Goal: Task Accomplishment & Management: Complete application form

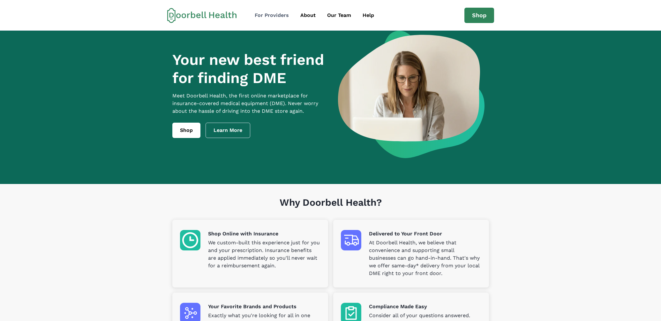
click at [280, 18] on div "For Providers" at bounding box center [272, 15] width 34 height 8
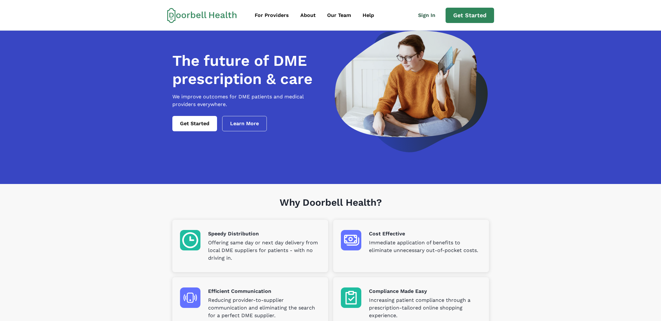
click at [427, 13] on link "Sign In" at bounding box center [429, 15] width 33 height 13
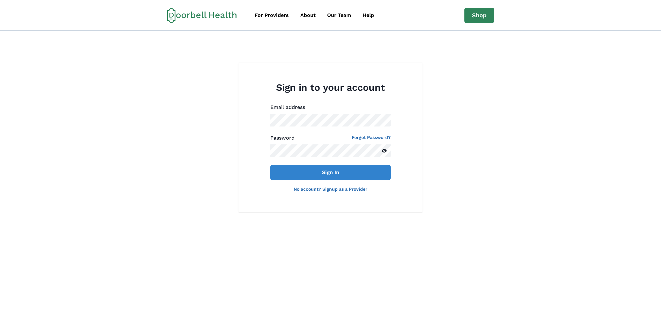
click at [341, 188] on link "No account? Signup as a Provider" at bounding box center [331, 188] width 74 height 5
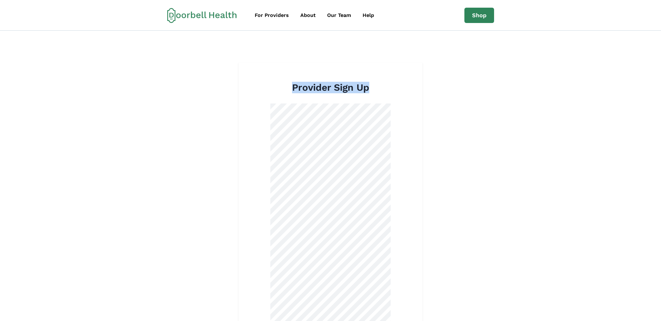
drag, startPoint x: 264, startPoint y: 73, endPoint x: 440, endPoint y: 168, distance: 200.1
click at [440, 168] on div "Provider Sign Up Have an account? Sign in as a Provider" at bounding box center [330, 319] width 661 height 512
click at [442, 168] on div "Provider Sign Up Have an account? Sign in as a Provider" at bounding box center [330, 319] width 661 height 512
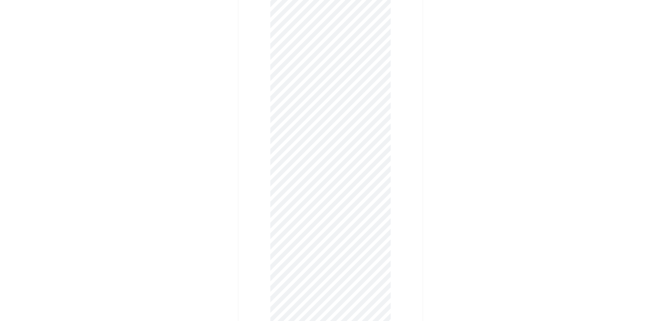
scroll to position [306, 0]
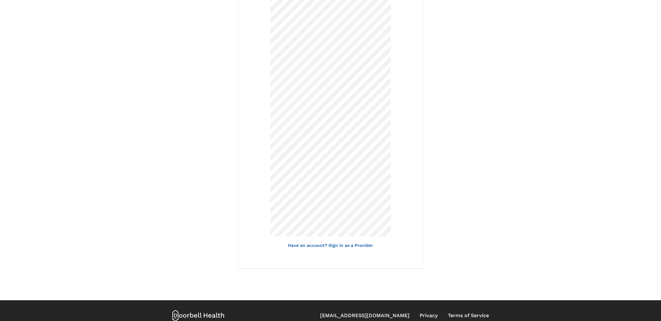
click at [269, 99] on div "Provider Sign Up Have an account? Sign in as a Provider" at bounding box center [330, 12] width 184 height 512
click at [497, 175] on div "Provider Sign Up Have an account? Sign in as a Provider" at bounding box center [330, 12] width 661 height 512
drag, startPoint x: 390, startPoint y: 239, endPoint x: 173, endPoint y: 114, distance: 250.4
click at [173, 115] on div "Provider Sign Up Have an account? Sign in as a Provider" at bounding box center [330, 12] width 661 height 512
click at [172, 114] on div "Provider Sign Up Have an account? Sign in as a Provider" at bounding box center [330, 12] width 661 height 512
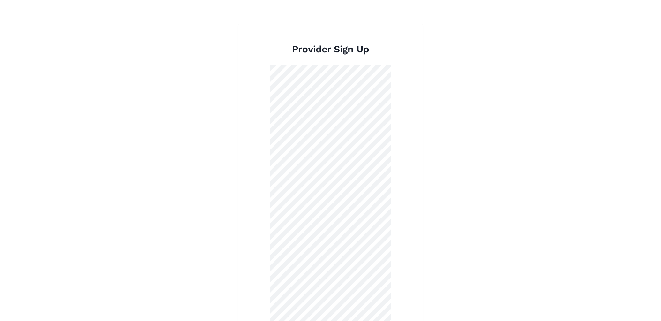
scroll to position [0, 0]
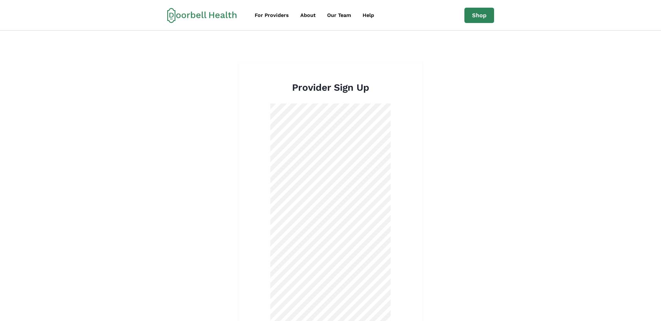
click at [153, 69] on div "Provider Sign Up Have an account? Sign in as a Provider" at bounding box center [330, 319] width 661 height 512
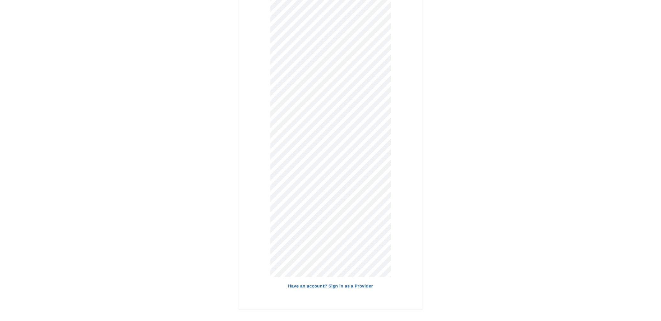
scroll to position [268, 0]
click at [190, 180] on div "Provider Sign Up Have an account? Sign in as a Provider" at bounding box center [330, 51] width 661 height 512
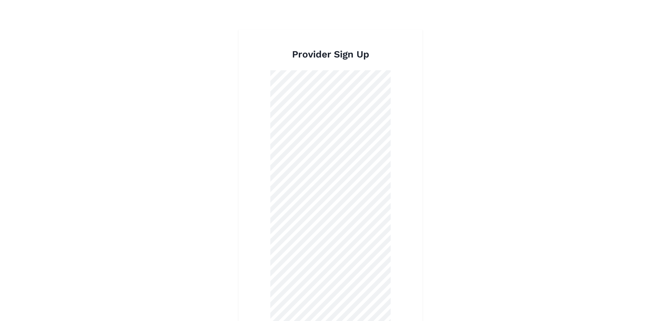
scroll to position [0, 0]
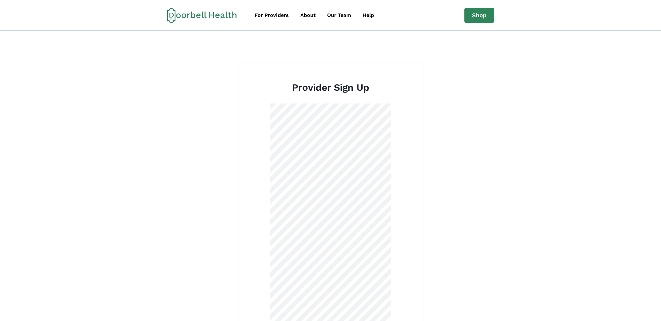
click at [178, 108] on div "Provider Sign Up Have an account? Sign in as a Provider" at bounding box center [330, 319] width 661 height 512
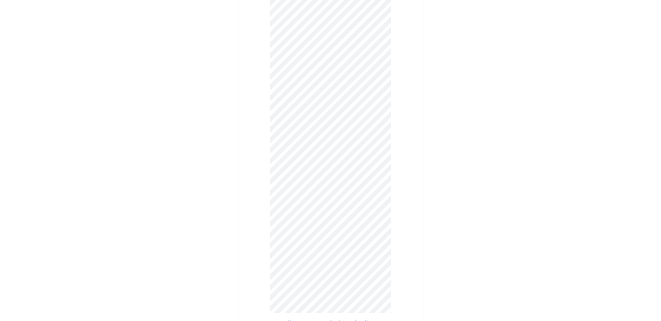
scroll to position [38, 0]
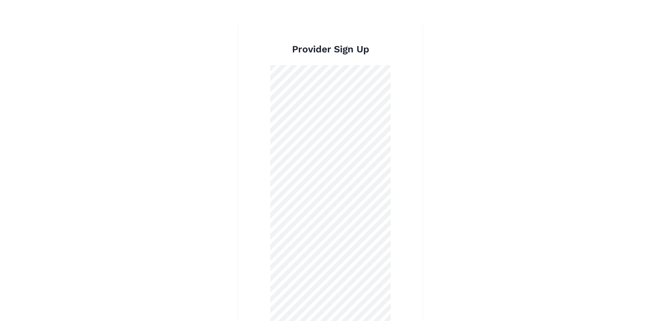
click at [472, 155] on div "Provider Sign Up Have an account? Sign in as a Provider" at bounding box center [330, 280] width 661 height 512
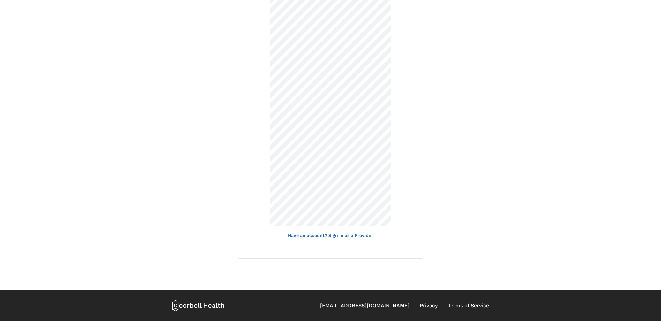
click at [164, 111] on div "Provider Sign Up Have an account? Sign in as a Provider" at bounding box center [330, 2] width 661 height 512
click at [186, 122] on div "Provider Sign Up Have an account? Sign in as a Provider" at bounding box center [330, 2] width 661 height 512
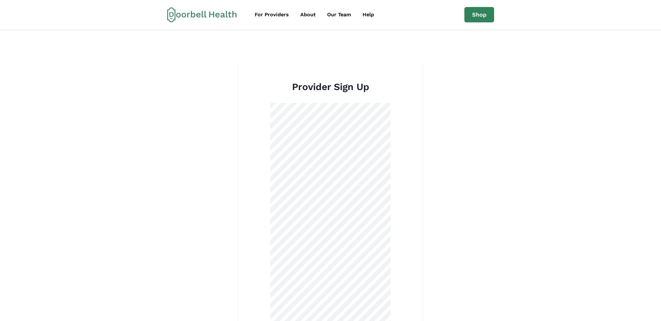
scroll to position [0, 0]
click at [229, 107] on div "Provider Sign Up Have an account? Sign in as a Provider" at bounding box center [330, 319] width 661 height 512
